Goal: Navigation & Orientation: Understand site structure

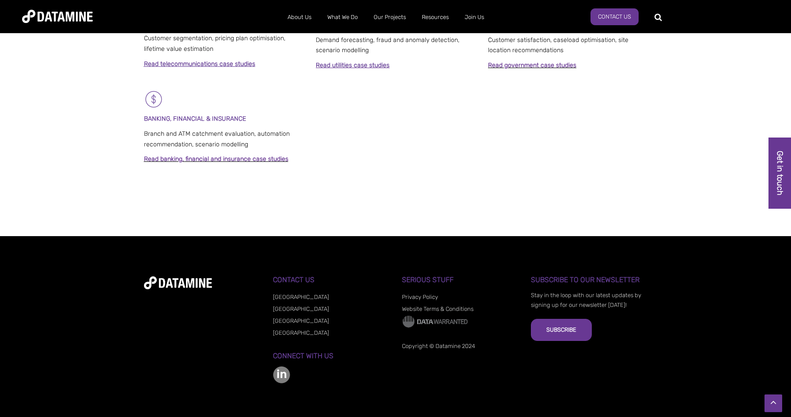
scroll to position [654, 0]
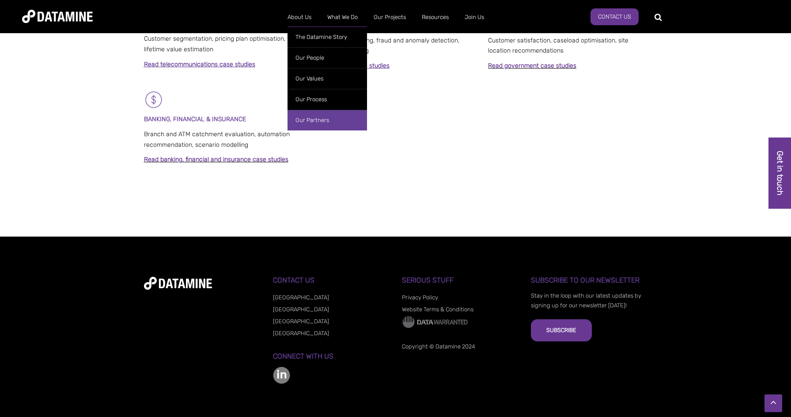
click at [309, 124] on link "Our Partners" at bounding box center [328, 120] width 80 height 21
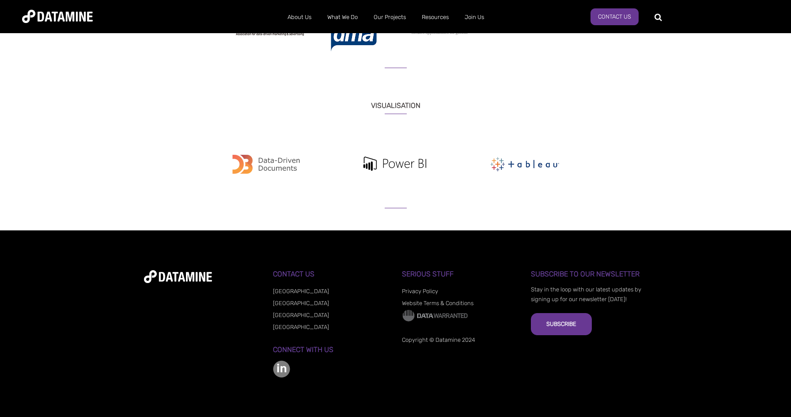
scroll to position [970, 0]
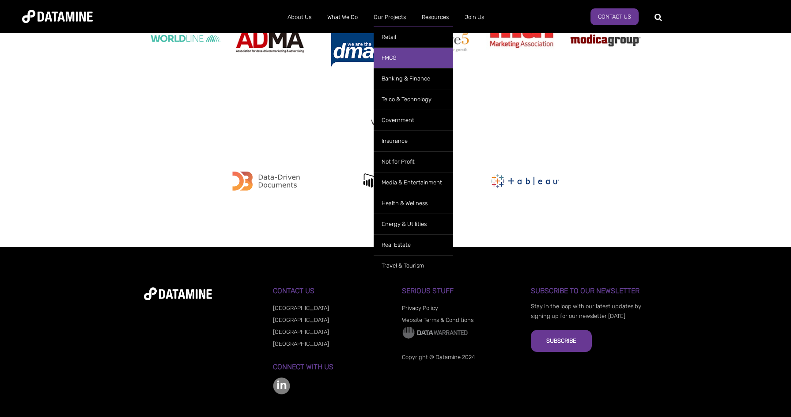
click at [396, 61] on link "FMCG" at bounding box center [414, 57] width 80 height 21
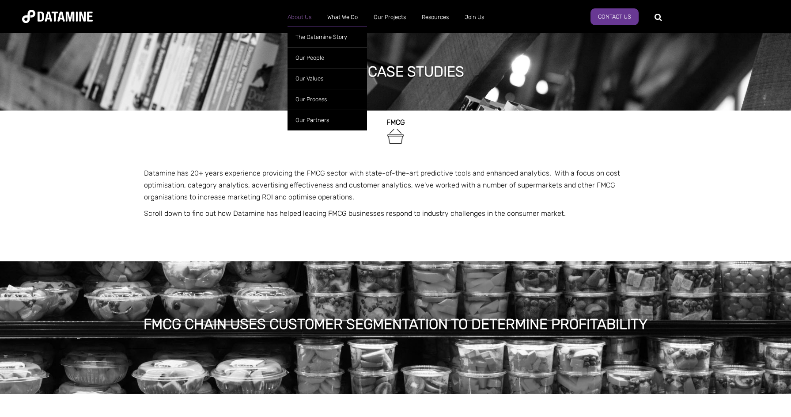
click at [298, 19] on link "About Us" at bounding box center [300, 17] width 40 height 23
